Goal: Task Accomplishment & Management: Manage account settings

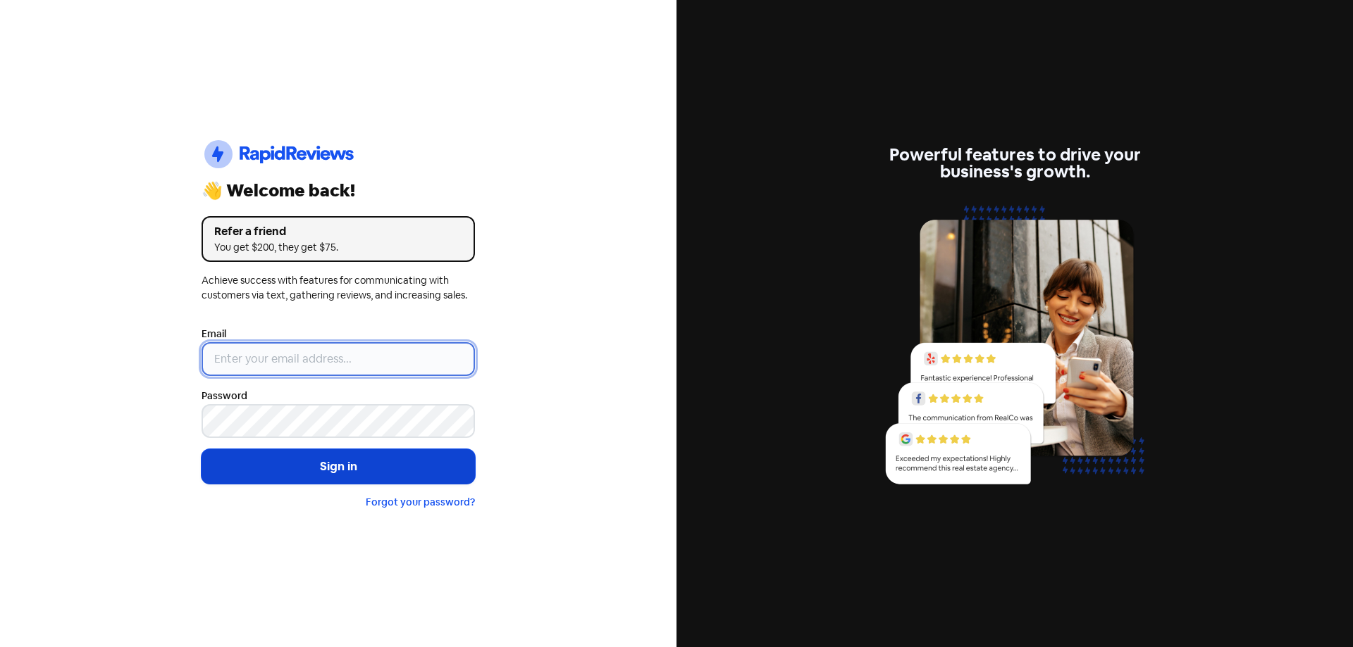
type input "[EMAIL_ADDRESS][DOMAIN_NAME]"
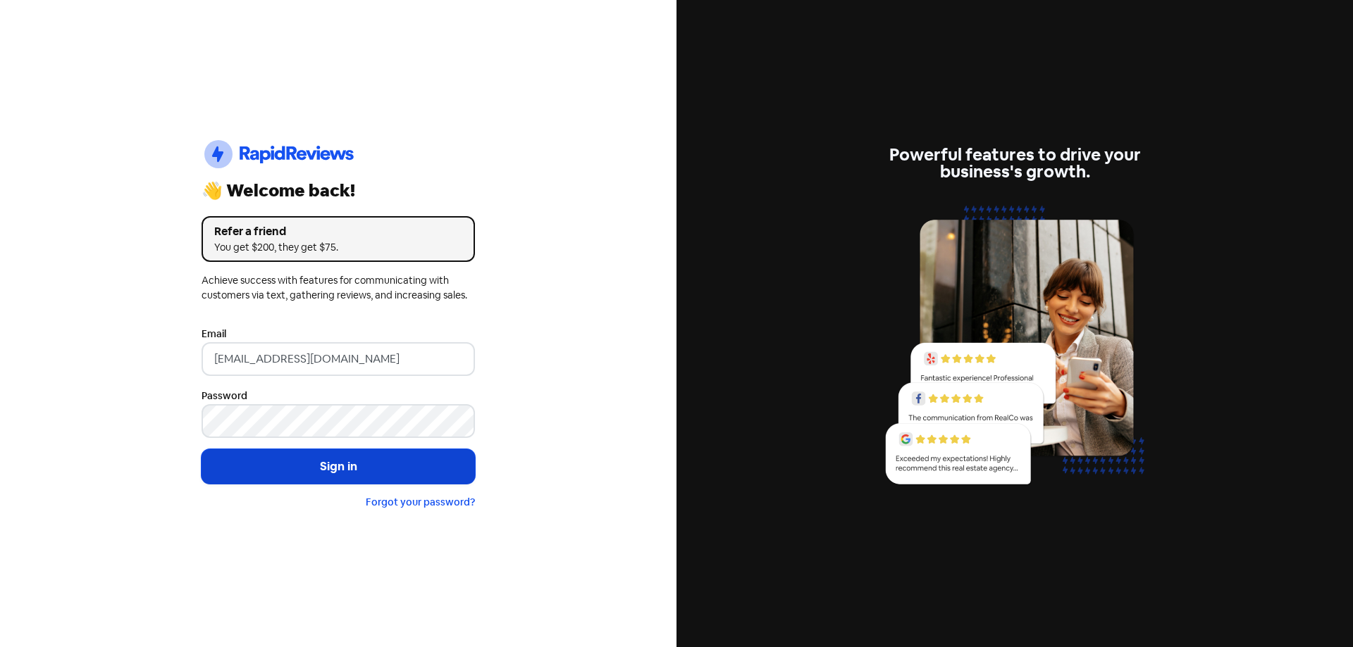
click at [313, 464] on button "Sign in" at bounding box center [337, 466] width 273 height 35
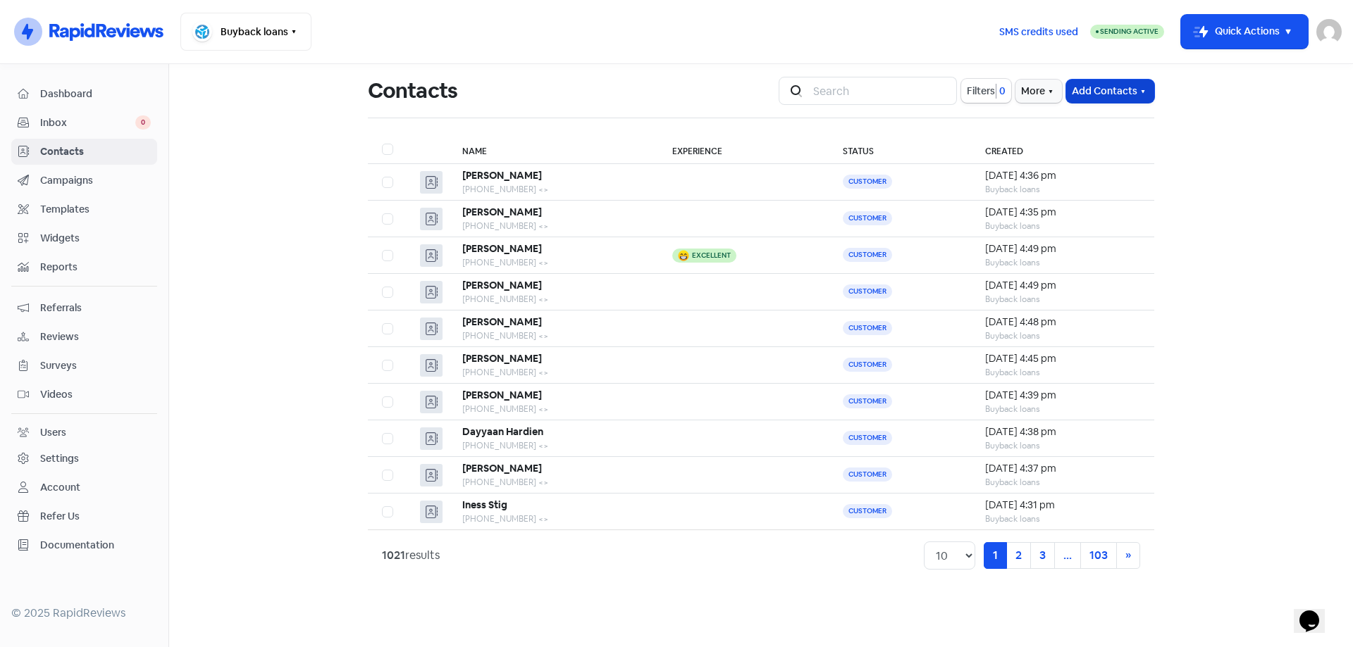
click at [1096, 89] on button "Add Contacts" at bounding box center [1110, 91] width 88 height 23
click at [1078, 117] on button "Add a contact" at bounding box center [1071, 122] width 164 height 28
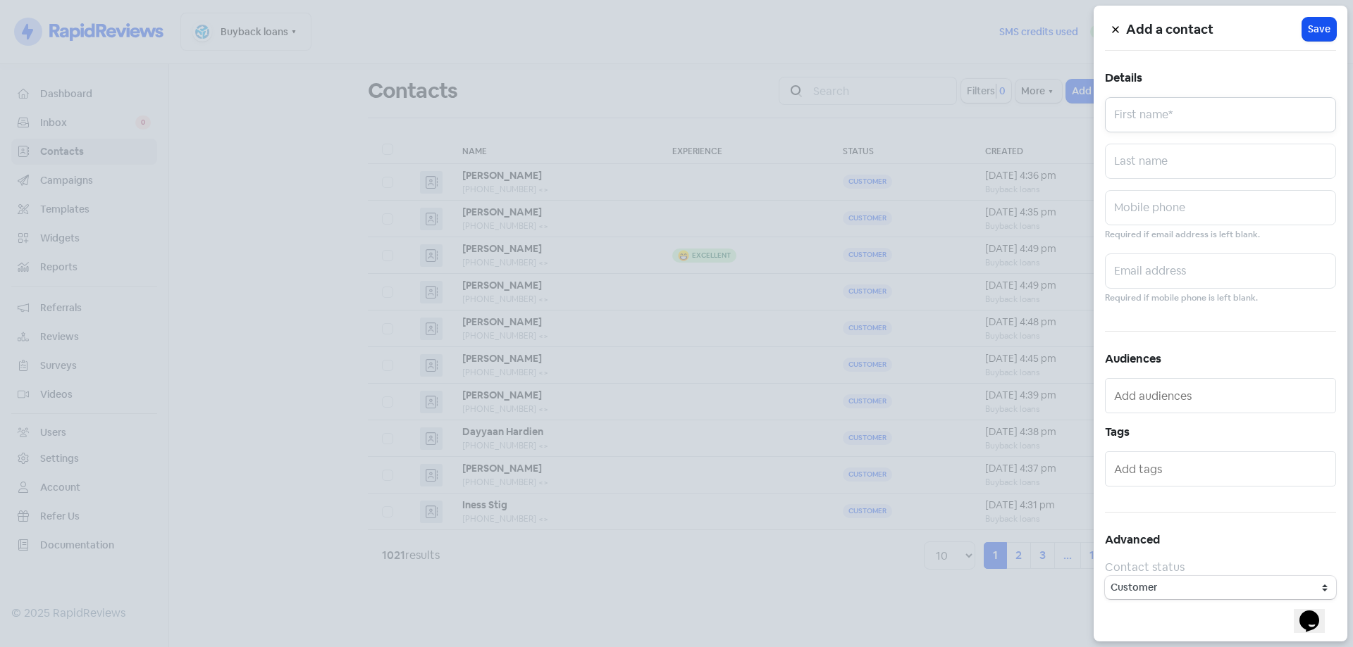
click at [1139, 120] on input "text" at bounding box center [1220, 114] width 231 height 35
type input "d"
type input "Drew"
type input "Watkins"
paste input "0409661242"
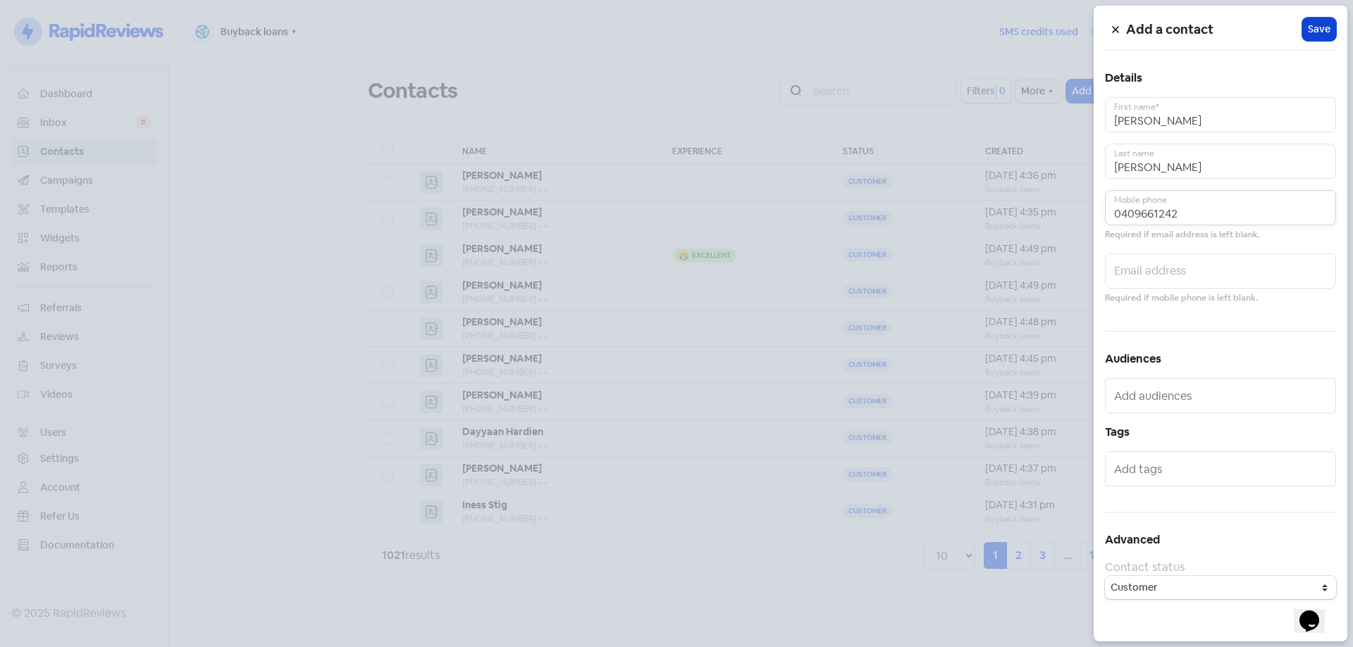
type input "0409661242"
click at [1329, 29] on span "Save" at bounding box center [1319, 29] width 23 height 15
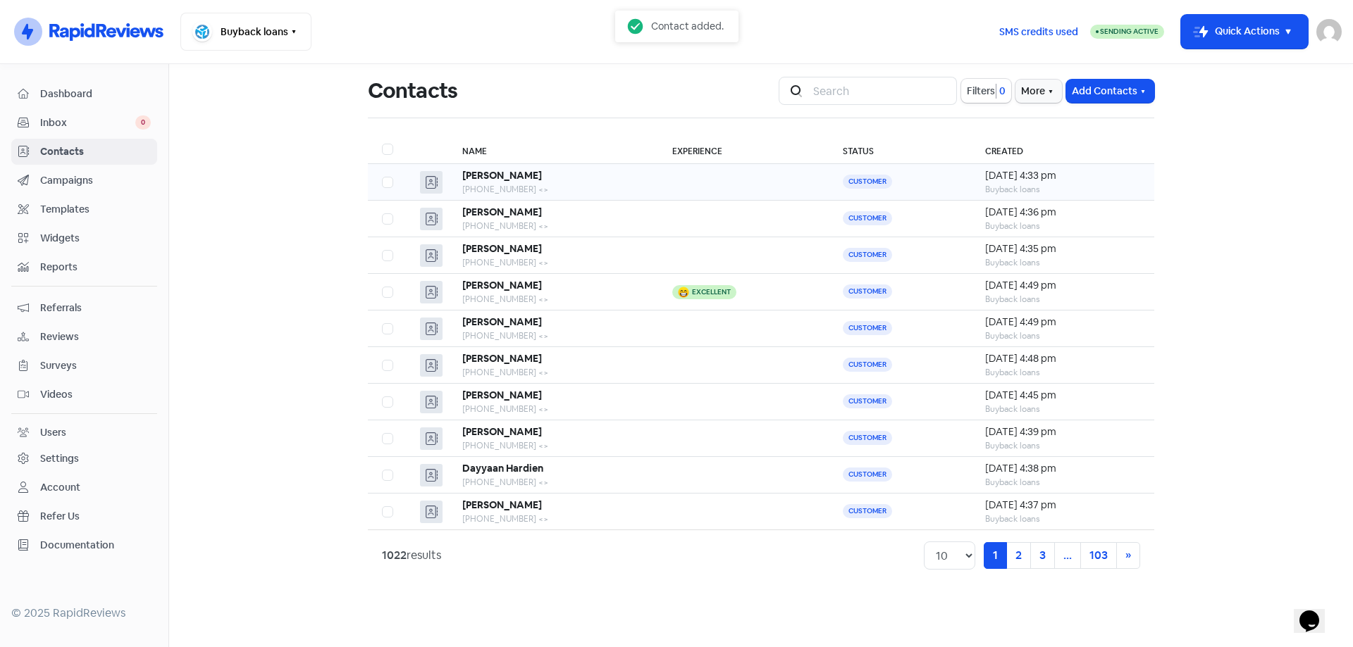
click at [644, 180] on td "Drew Watkins +61409661242 <>" at bounding box center [553, 182] width 210 height 37
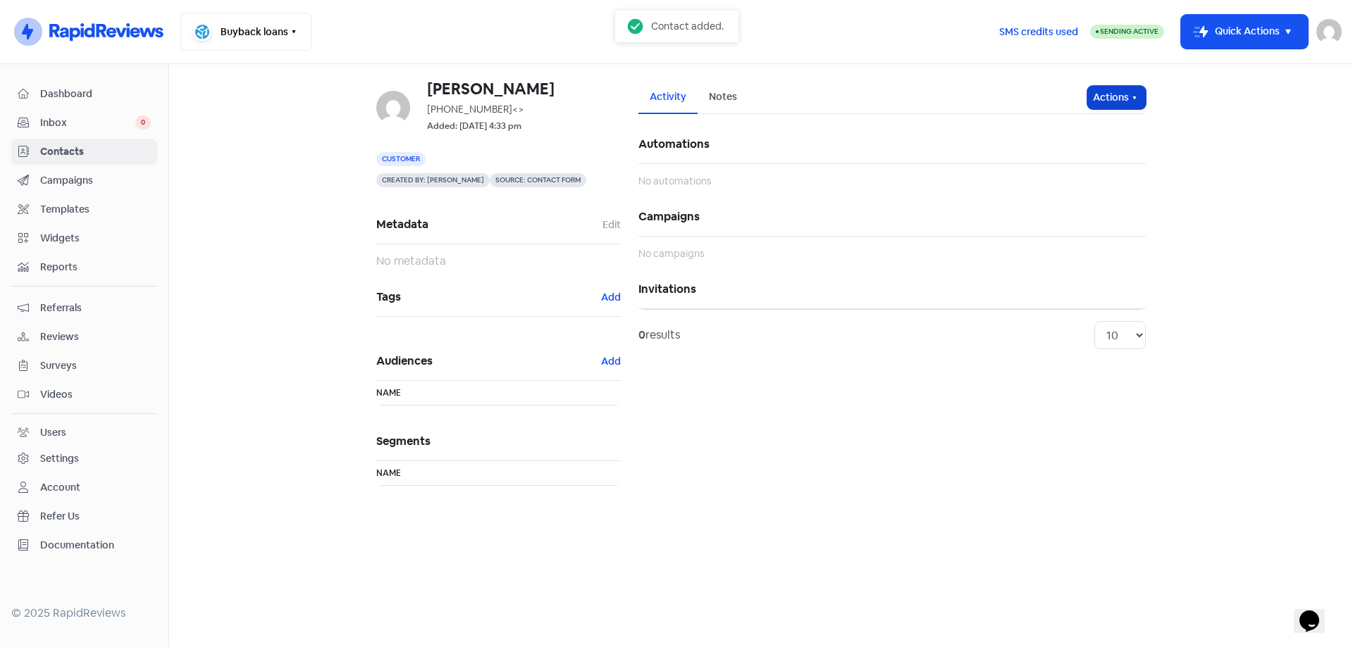
click at [1102, 103] on button "Actions" at bounding box center [1116, 97] width 58 height 23
click at [1074, 118] on button "Send invitation" at bounding box center [1089, 128] width 111 height 28
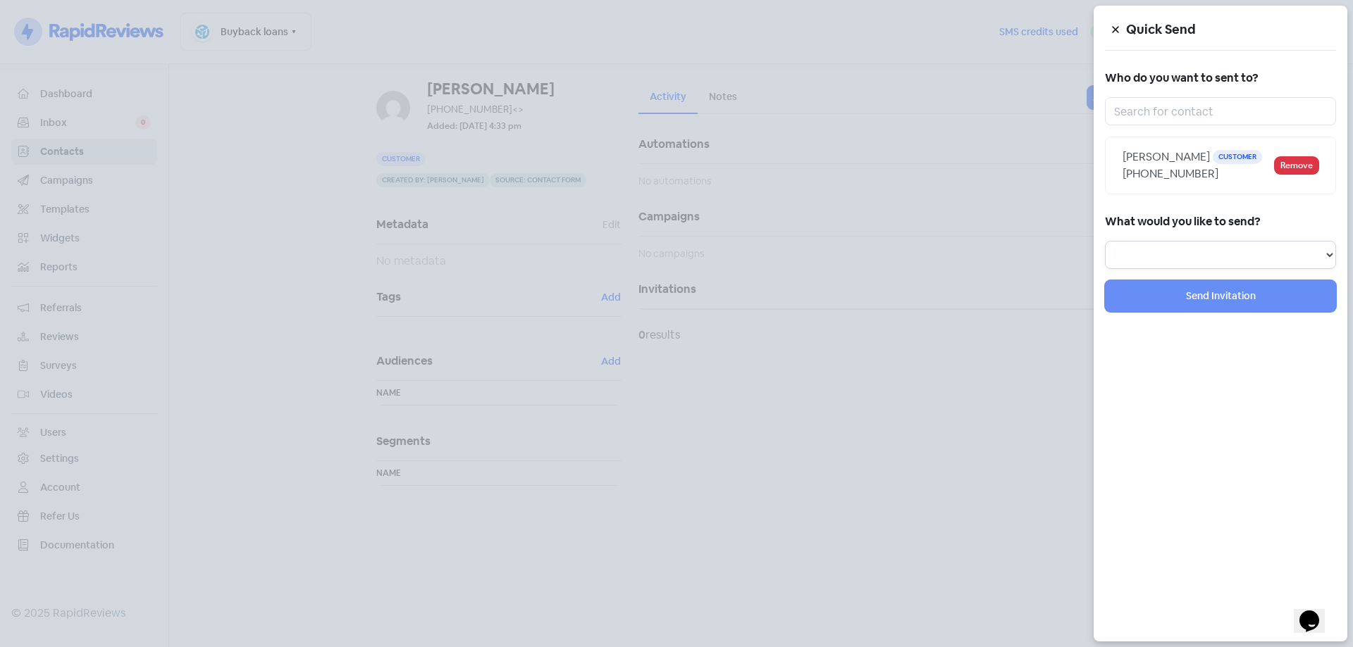
click at [1198, 262] on select "Review Invitation Referral Invitation Survey Invitation Video Invitation" at bounding box center [1220, 255] width 231 height 28
select select "review"
click at [1105, 241] on select "Review Invitation Referral Invitation Survey Invitation Video Invitation" at bounding box center [1220, 255] width 231 height 28
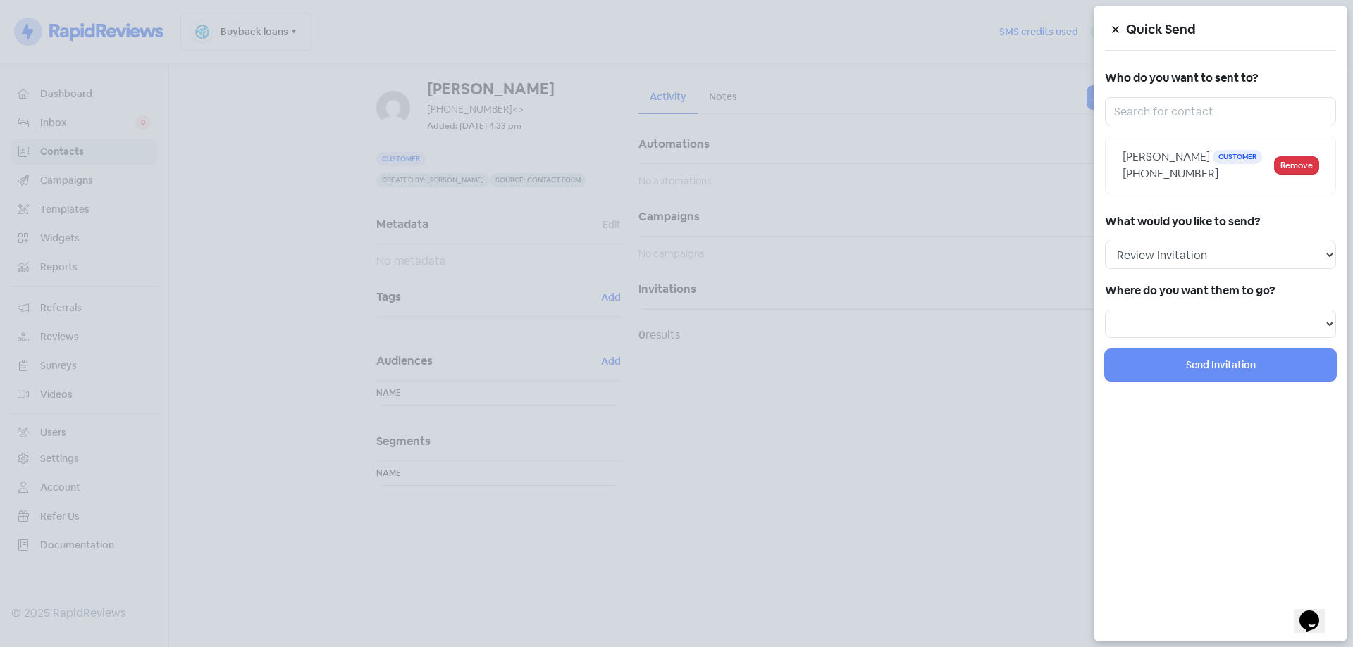
drag, startPoint x: 1136, startPoint y: 302, endPoint x: 1154, endPoint y: 340, distance: 41.9
click at [1139, 307] on div "Where do you want them to go?" at bounding box center [1220, 309] width 231 height 58
click at [1154, 340] on div "Quick Send Who do you want to sent to? Drew Watkins Customer +61409661242 Remov…" at bounding box center [1220, 324] width 254 height 636
click at [1153, 324] on select "Review form: Google Review Form" at bounding box center [1220, 324] width 231 height 28
select select "344"
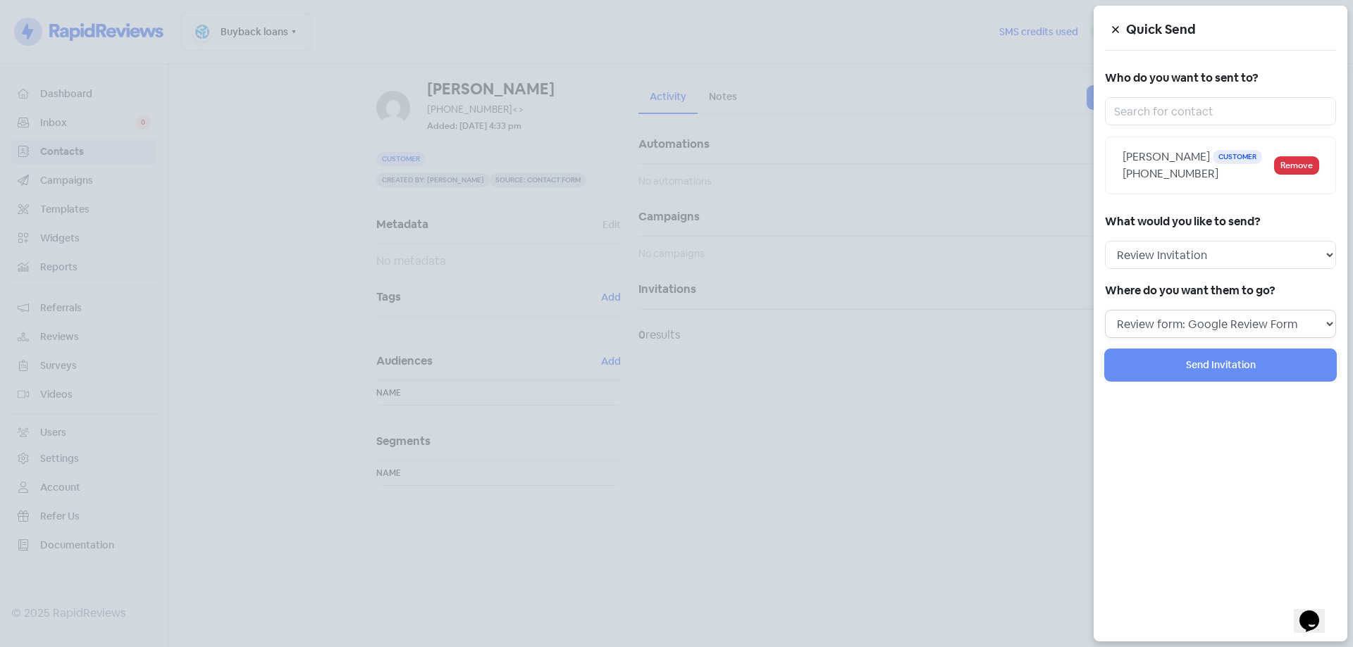
click at [1105, 310] on select "Review form: Google Review Form" at bounding box center [1220, 324] width 231 height 28
select select
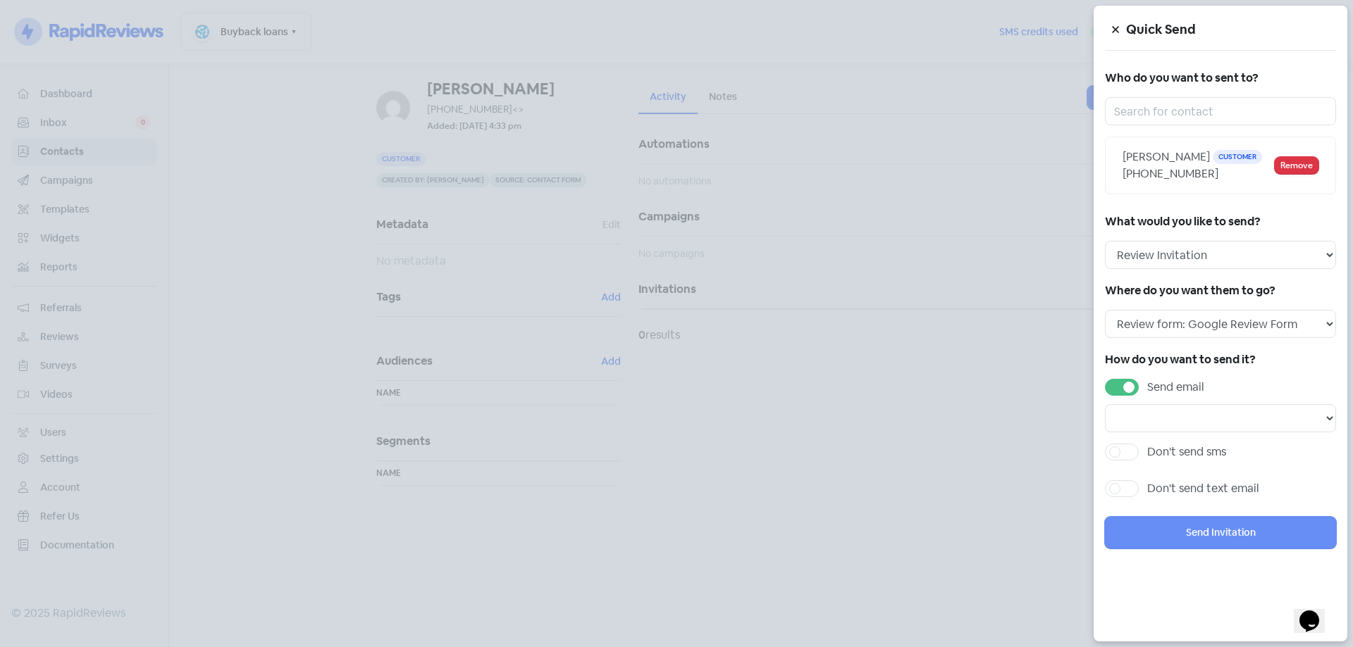
drag, startPoint x: 1124, startPoint y: 378, endPoint x: 1125, endPoint y: 421, distance: 43.0
click at [1124, 382] on div "How do you want to send it? Send email Email template: First email Email templa…" at bounding box center [1220, 427] width 231 height 156
click at [1147, 380] on label "Send email" at bounding box center [1175, 387] width 57 height 17
click at [1147, 380] on input "Send email" at bounding box center [1151, 383] width 9 height 9
checkbox input "false"
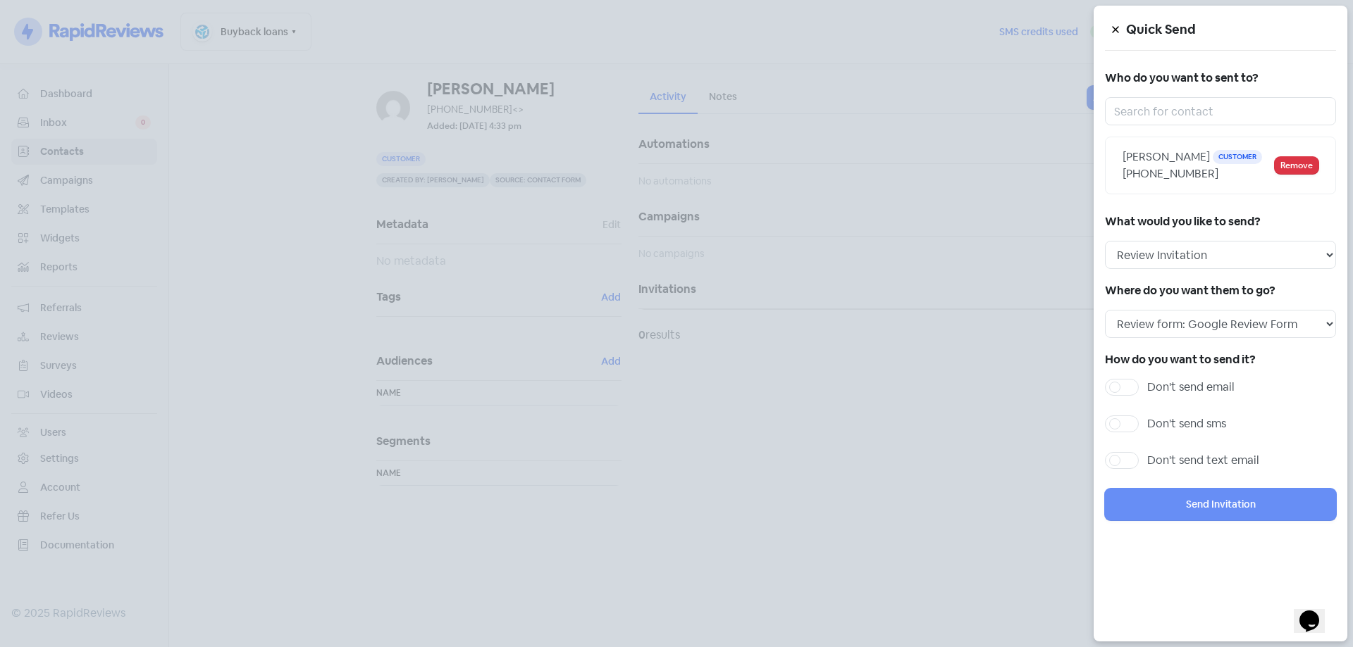
click at [1147, 420] on label "Don't send sms" at bounding box center [1186, 424] width 79 height 17
click at [1147, 420] on input "Don't send sms" at bounding box center [1151, 420] width 9 height 9
checkbox input "true"
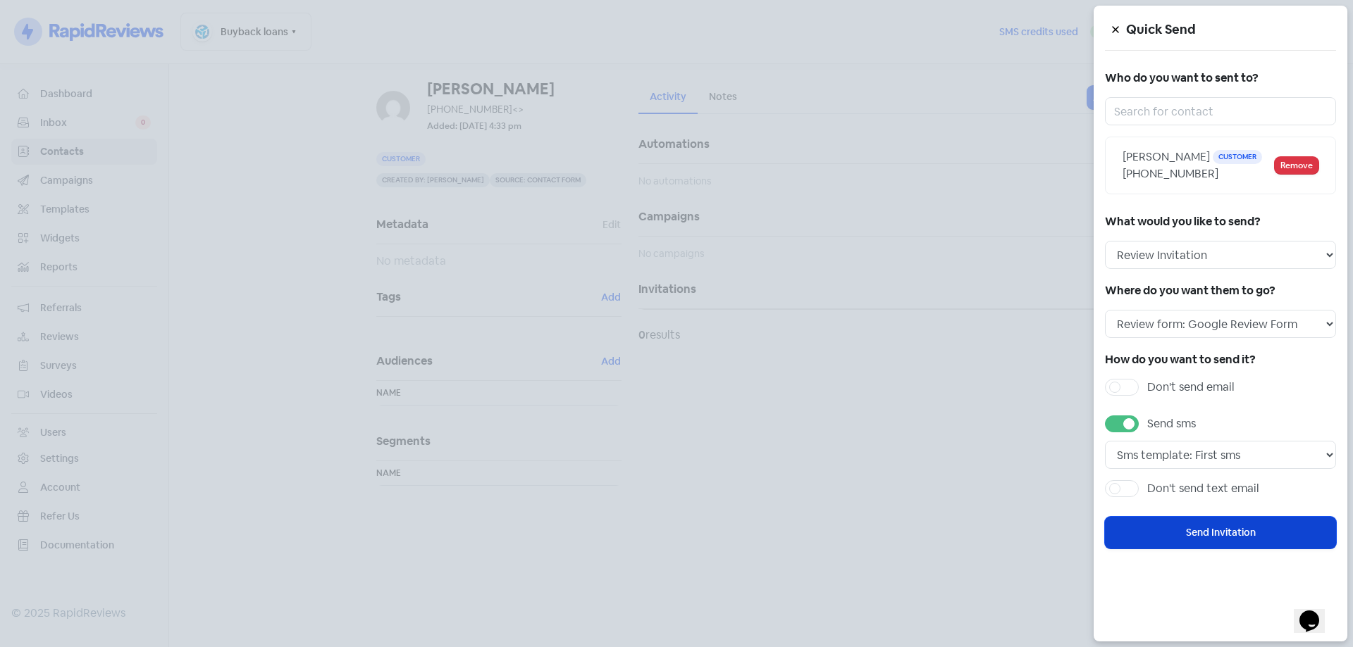
click at [1203, 539] on button "Send Invitation" at bounding box center [1220, 533] width 231 height 32
